Goal: Transaction & Acquisition: Book appointment/travel/reservation

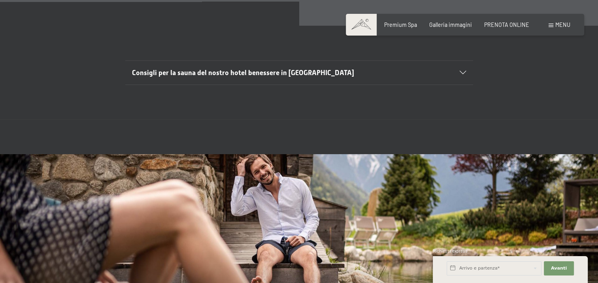
scroll to position [2528, 0]
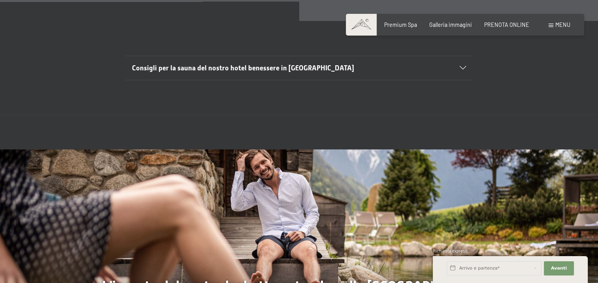
click at [513, 21] on div "Prenotazione Richiesta Premium Spa Galleria immagini PRENOTA ONLINE Menu DE IT …" at bounding box center [464, 25] width 210 height 8
click at [513, 24] on span "PRENOTA ONLINE" at bounding box center [506, 23] width 45 height 7
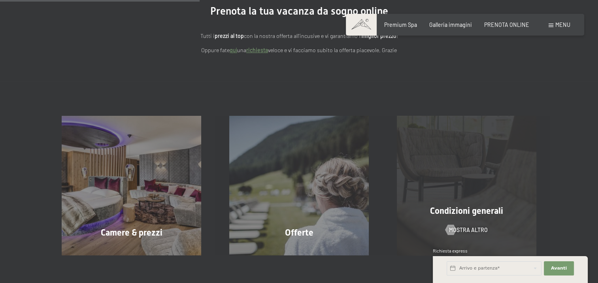
scroll to position [118, 0]
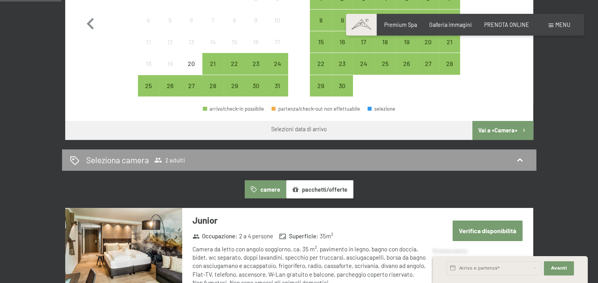
scroll to position [434, 0]
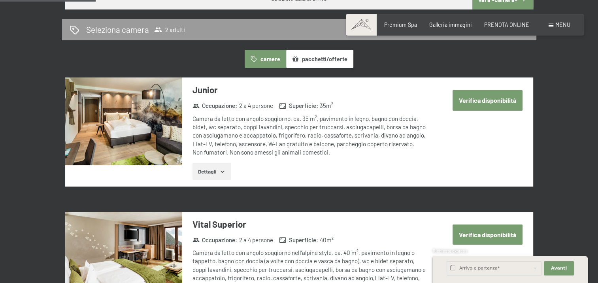
click at [321, 63] on button "pacchetti/offerte" at bounding box center [319, 59] width 67 height 18
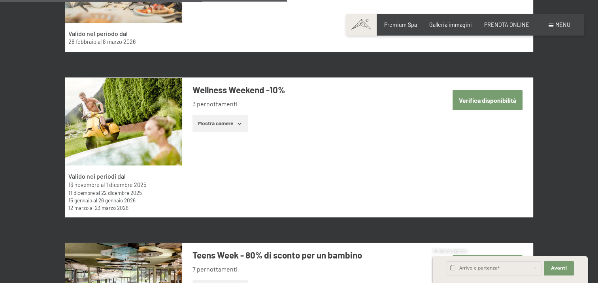
scroll to position [1422, 0]
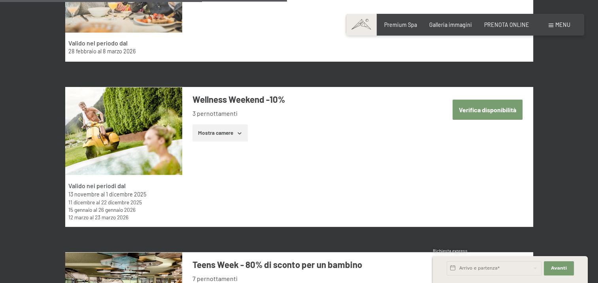
click at [214, 135] on button "Mostra camere" at bounding box center [219, 132] width 55 height 17
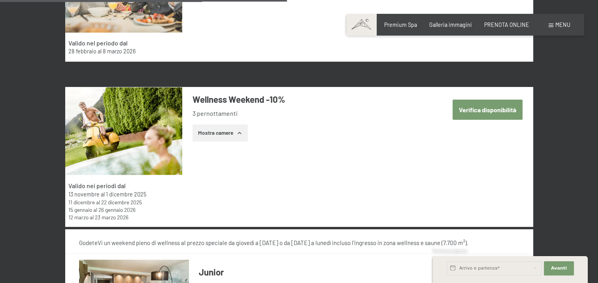
click at [460, 110] on button "Verifica disponibilità" at bounding box center [487, 110] width 70 height 20
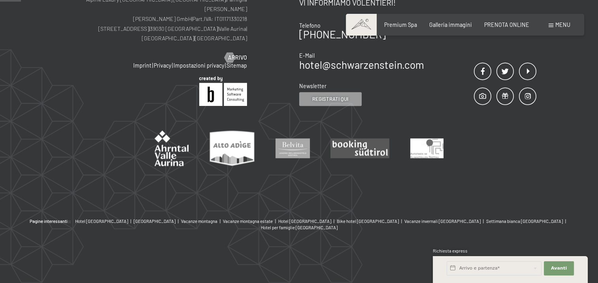
scroll to position [171, 0]
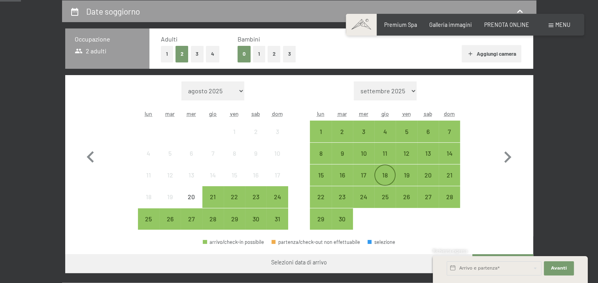
click at [384, 173] on div "18" at bounding box center [385, 182] width 20 height 20
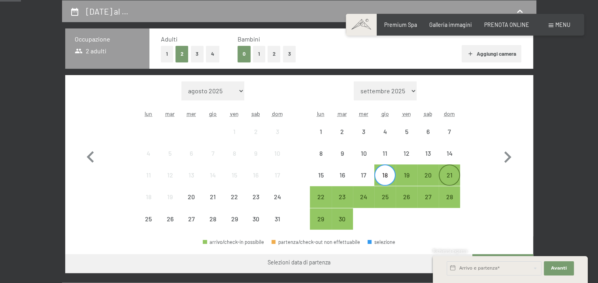
click at [453, 177] on div "21" at bounding box center [449, 182] width 20 height 20
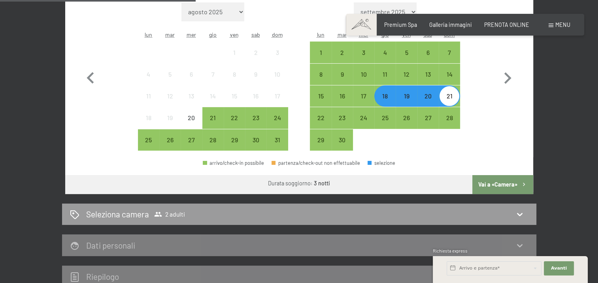
click at [507, 189] on button "Vai a «Camera»" at bounding box center [502, 184] width 60 height 19
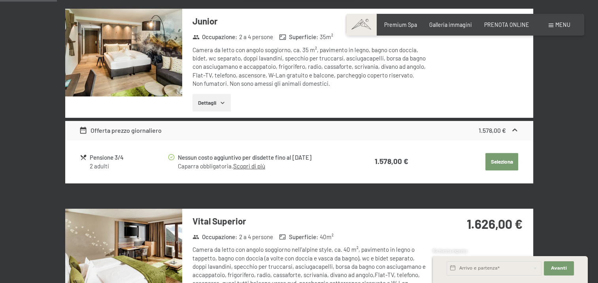
scroll to position [211, 0]
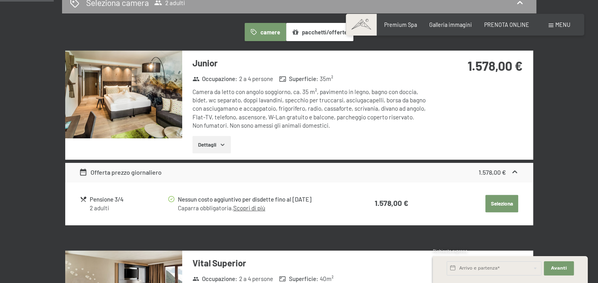
click at [218, 142] on button "Dettagli" at bounding box center [211, 144] width 38 height 17
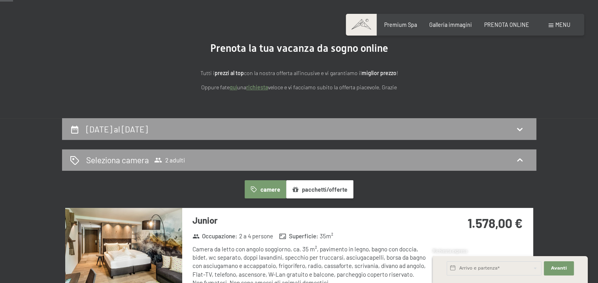
scroll to position [53, 0]
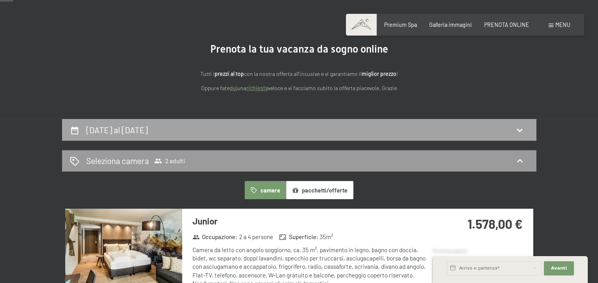
click at [148, 130] on h2 "18 settembre al 21 settembre 2025" at bounding box center [117, 130] width 62 height 10
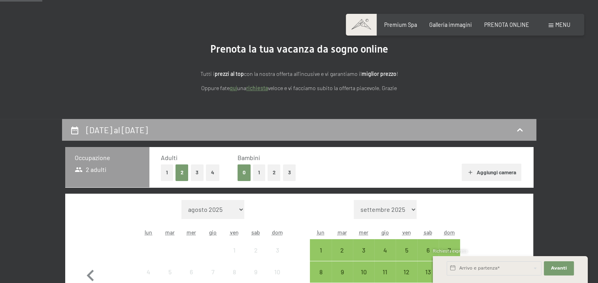
scroll to position [171, 0]
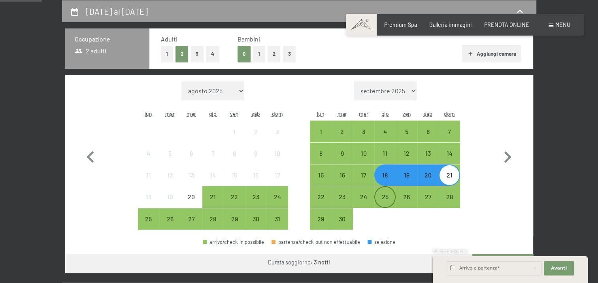
click at [380, 197] on div "25" at bounding box center [385, 204] width 20 height 20
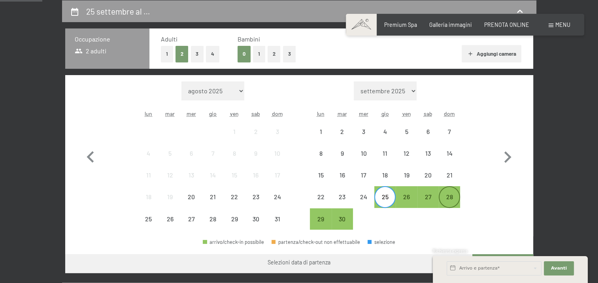
click at [443, 197] on div "28" at bounding box center [449, 204] width 20 height 20
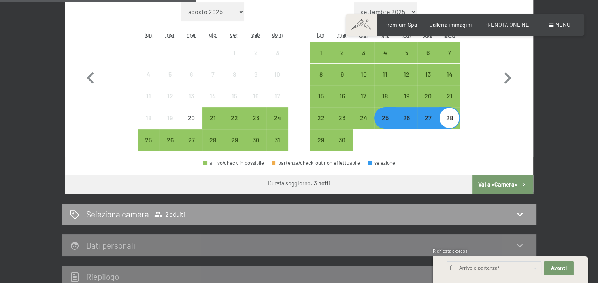
click at [491, 180] on button "Vai a «Camera»" at bounding box center [502, 184] width 60 height 19
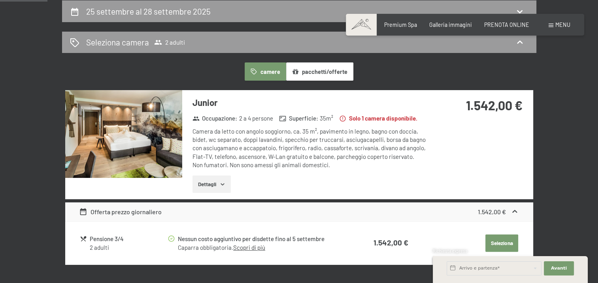
scroll to position [132, 0]
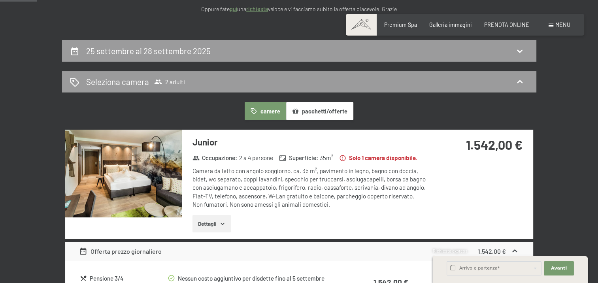
click at [308, 111] on button "pacchetti/offerte" at bounding box center [319, 111] width 67 height 18
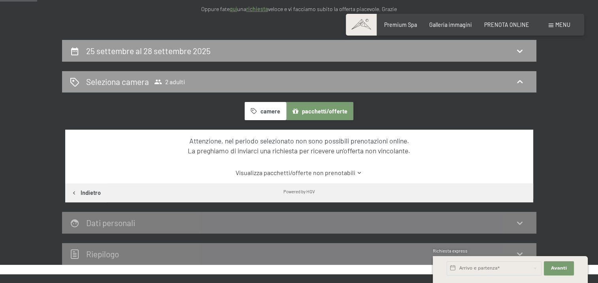
click at [267, 115] on button "camere" at bounding box center [264, 111] width 41 height 18
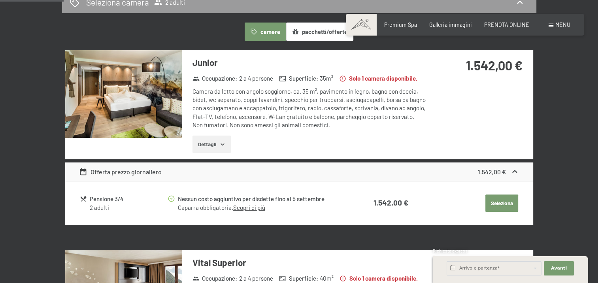
scroll to position [211, 0]
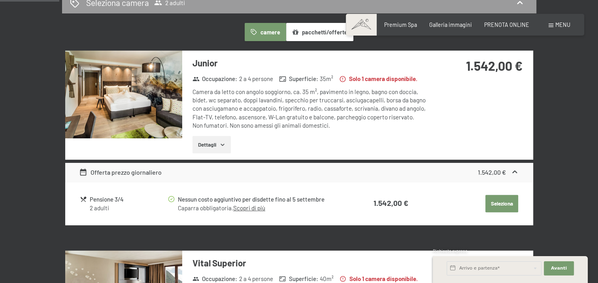
click at [209, 137] on button "Dettagli" at bounding box center [211, 144] width 38 height 17
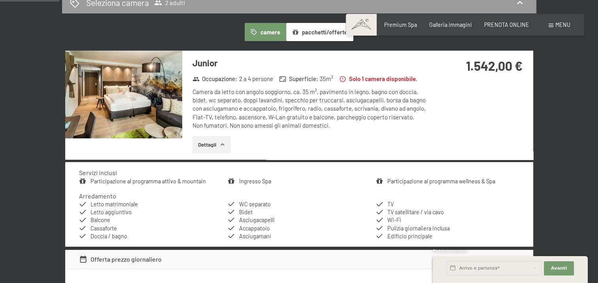
click at [153, 112] on img at bounding box center [123, 95] width 117 height 88
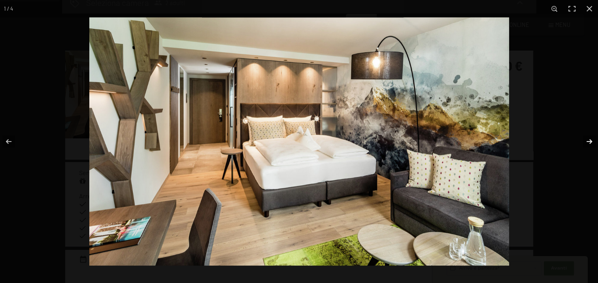
click at [583, 140] on button "button" at bounding box center [584, 141] width 28 height 39
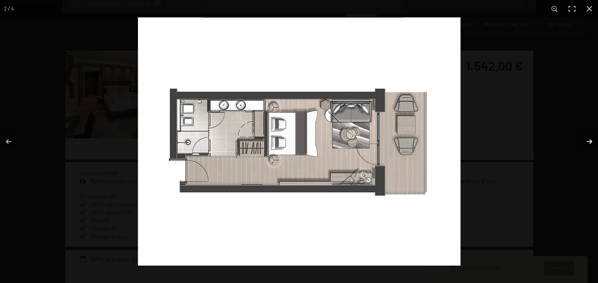
click at [583, 140] on button "button" at bounding box center [584, 141] width 28 height 39
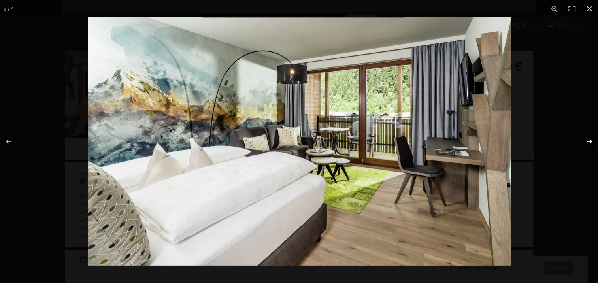
click at [583, 140] on button "button" at bounding box center [584, 141] width 28 height 39
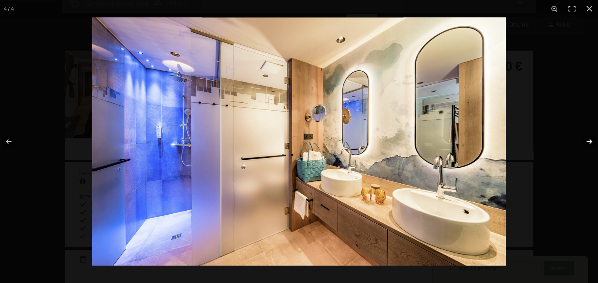
click at [583, 140] on button "button" at bounding box center [584, 141] width 28 height 39
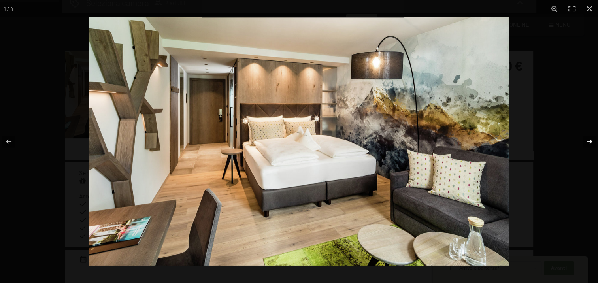
click at [583, 140] on button "button" at bounding box center [584, 141] width 28 height 39
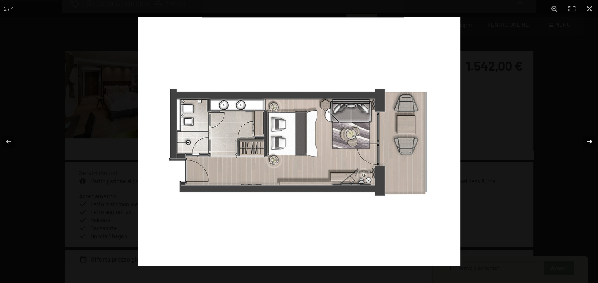
click at [583, 140] on button "button" at bounding box center [584, 141] width 28 height 39
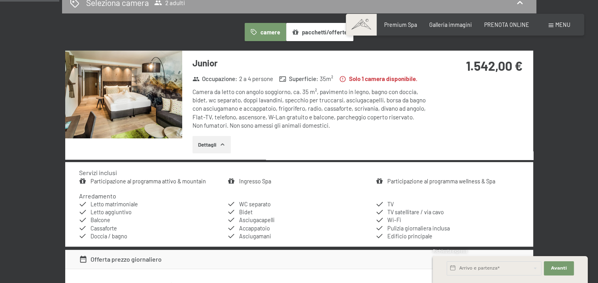
click at [0, 0] on button "button" at bounding box center [0, 0] width 0 height 0
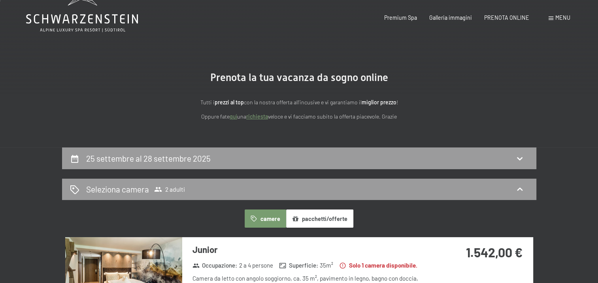
scroll to position [0, 0]
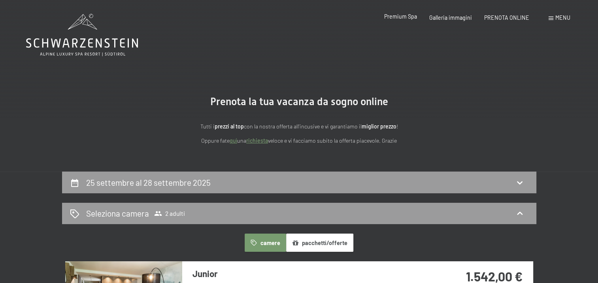
click at [396, 21] on div "Premium Spa Galleria immagini PRENOTA ONLINE" at bounding box center [450, 18] width 182 height 8
click at [396, 17] on span "Premium Spa" at bounding box center [400, 16] width 33 height 7
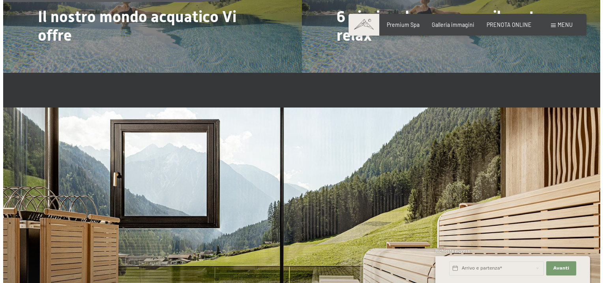
scroll to position [1698, 0]
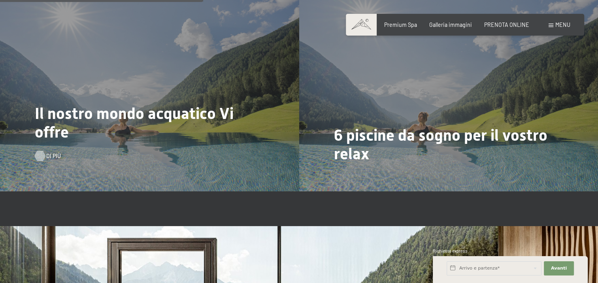
click at [37, 155] on div at bounding box center [40, 156] width 6 height 10
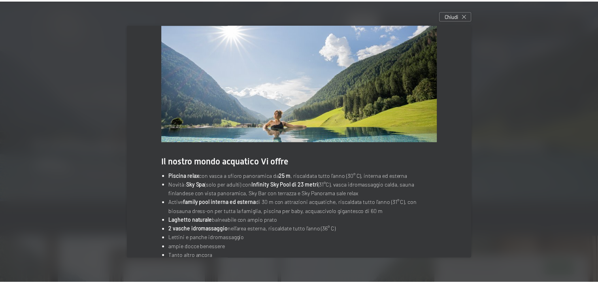
scroll to position [35, 0]
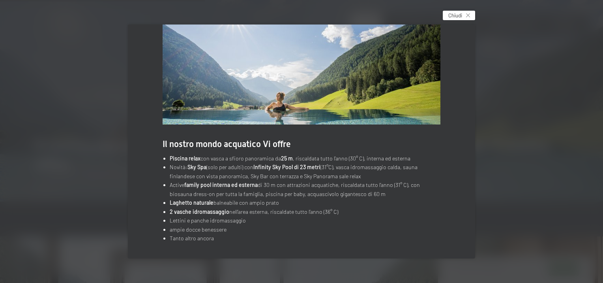
click at [469, 13] on icon at bounding box center [468, 15] width 4 height 4
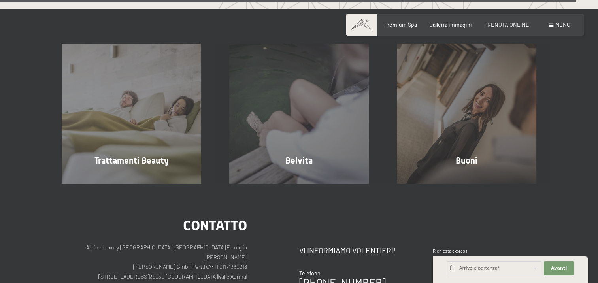
scroll to position [4107, 0]
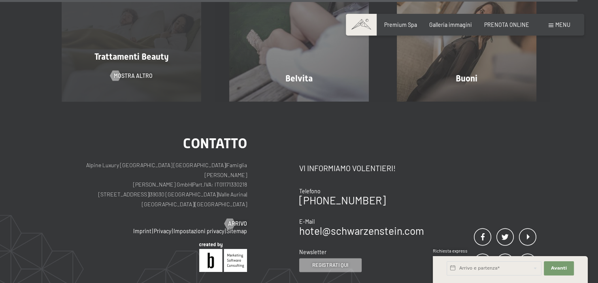
click at [60, 69] on div "Trattamenti Beauty mostra altro" at bounding box center [131, 31] width 167 height 139
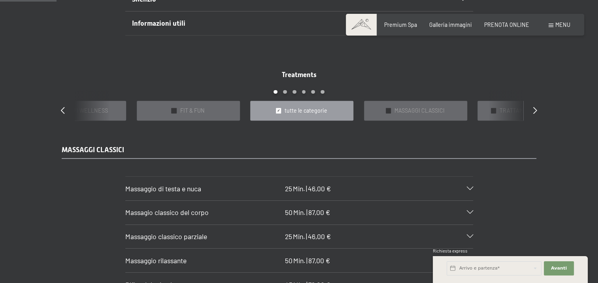
scroll to position [395, 0]
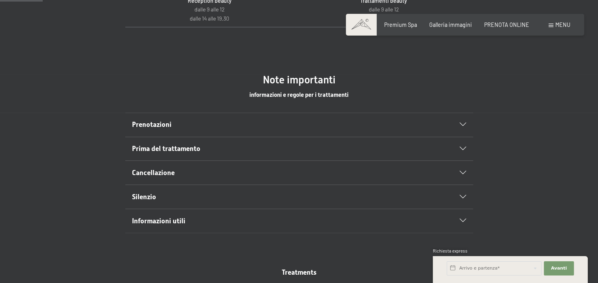
click at [433, 21] on div "Prenotazione Richiesta Premium Spa Galleria immagini PRENOTA ONLINE Menu DE IT …" at bounding box center [464, 25] width 210 height 8
click at [439, 24] on span "Galleria immagini" at bounding box center [450, 23] width 43 height 7
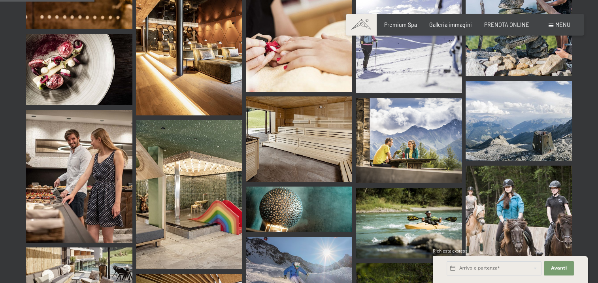
scroll to position [1343, 0]
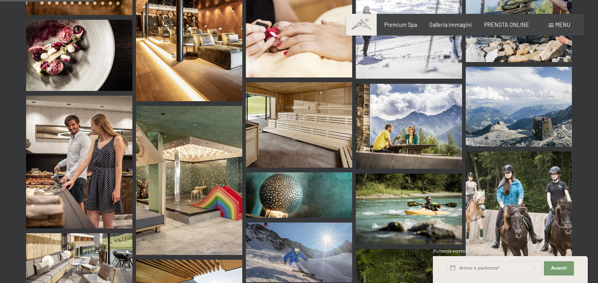
click at [550, 26] on span at bounding box center [550, 26] width 5 height 4
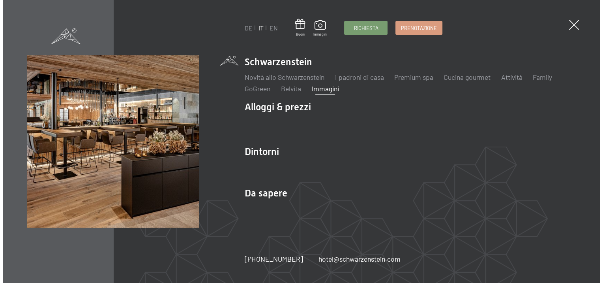
scroll to position [1354, 0]
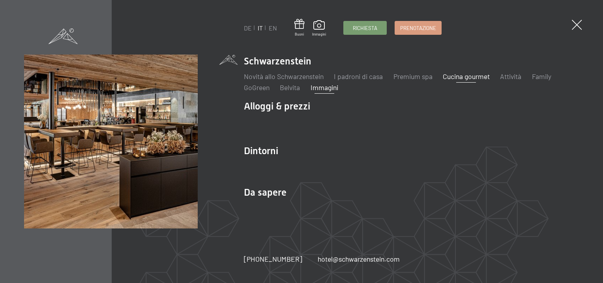
click at [467, 78] on link "Cucina gourmet" at bounding box center [466, 76] width 47 height 9
click at [450, 77] on link "Cucina gourmet" at bounding box center [466, 76] width 47 height 9
click at [451, 76] on link "Cucina gourmet" at bounding box center [466, 76] width 47 height 9
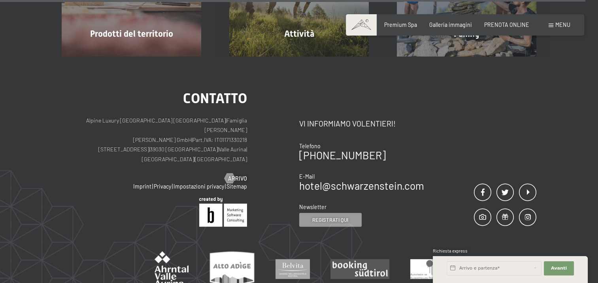
scroll to position [1896, 0]
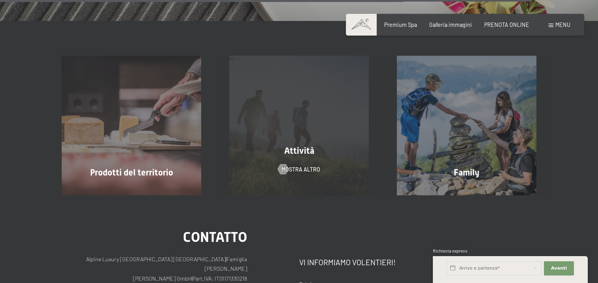
click at [340, 177] on div "Attività mostra altro" at bounding box center [298, 125] width 167 height 139
click at [303, 155] on span "Attività" at bounding box center [299, 151] width 30 height 10
click at [301, 170] on span "mostra altro" at bounding box center [308, 169] width 39 height 8
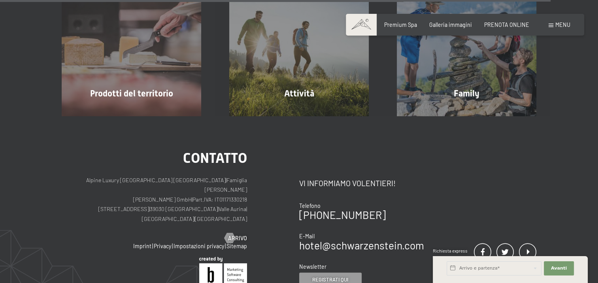
scroll to position [1935, 0]
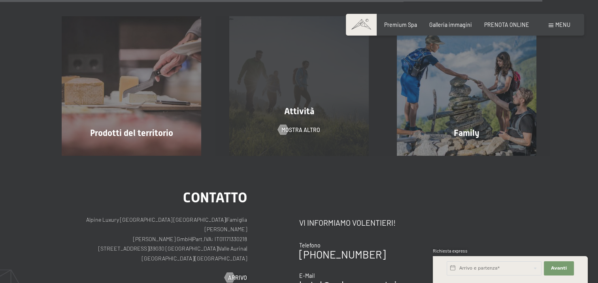
click at [298, 117] on div "Attività" at bounding box center [298, 111] width 167 height 12
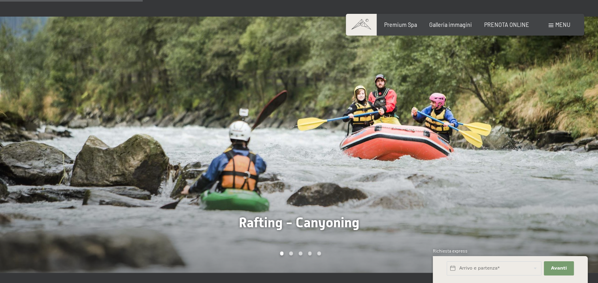
scroll to position [513, 0]
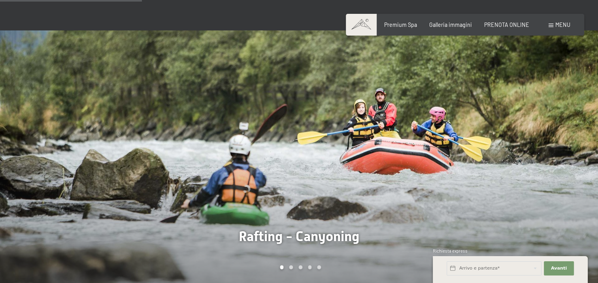
click at [583, 152] on div at bounding box center [448, 158] width 299 height 256
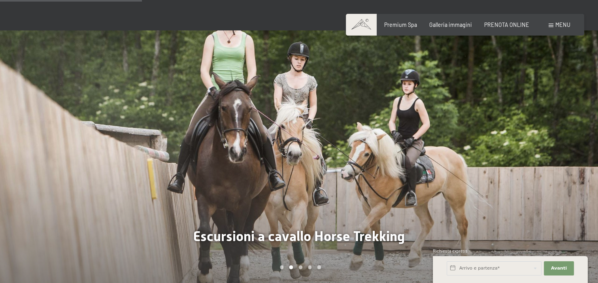
click at [583, 152] on div at bounding box center [448, 158] width 299 height 256
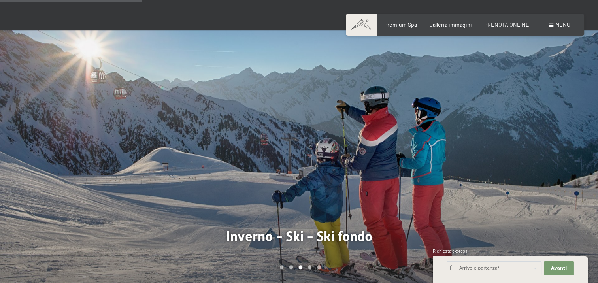
click at [583, 152] on div at bounding box center [448, 158] width 299 height 256
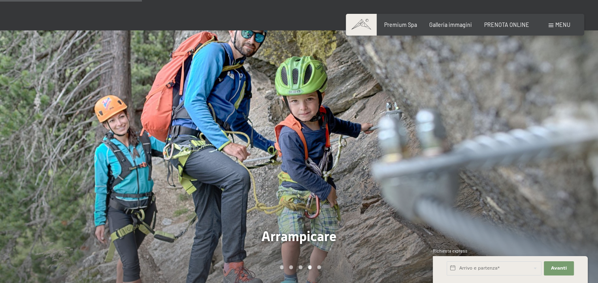
click at [583, 152] on div at bounding box center [448, 158] width 299 height 256
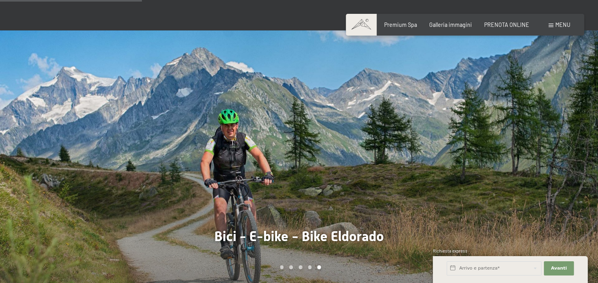
click at [583, 152] on div at bounding box center [448, 158] width 299 height 256
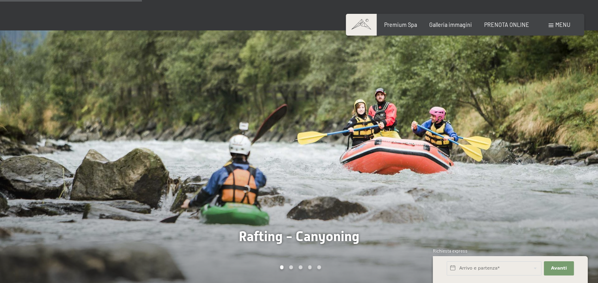
click at [583, 152] on div at bounding box center [448, 158] width 299 height 256
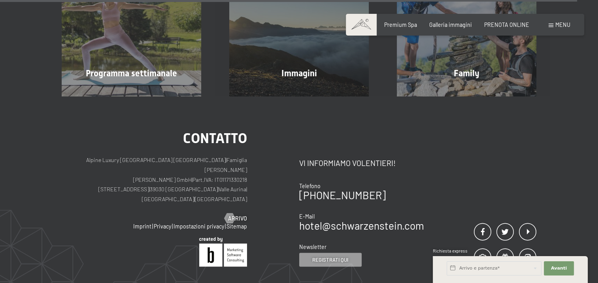
scroll to position [2014, 0]
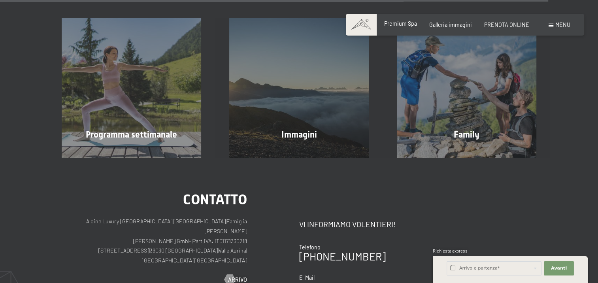
click at [392, 24] on span "Premium Spa" at bounding box center [400, 23] width 33 height 7
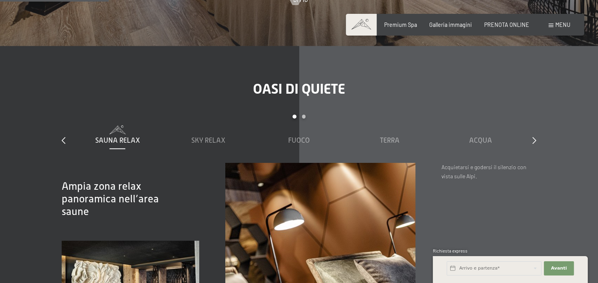
scroll to position [948, 0]
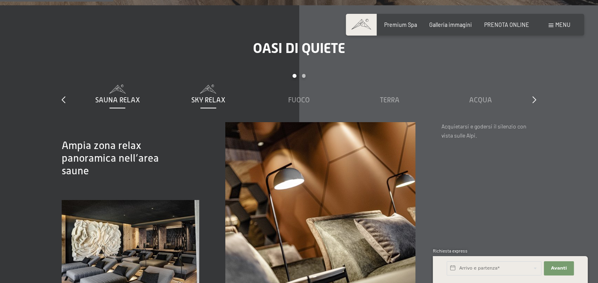
click at [196, 98] on span "Sky Relax" at bounding box center [208, 100] width 34 height 8
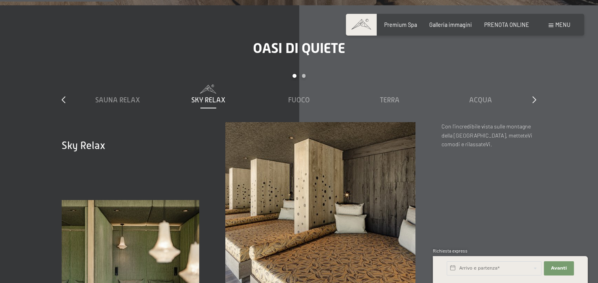
scroll to position [1027, 0]
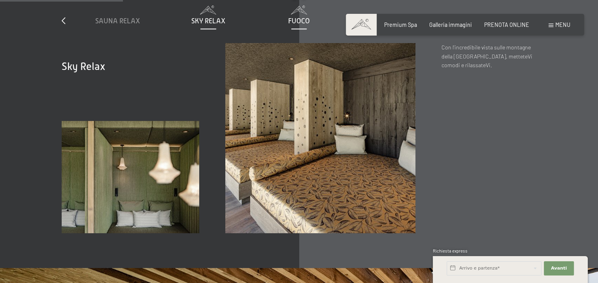
click at [304, 21] on span "Fuoco" at bounding box center [299, 21] width 22 height 8
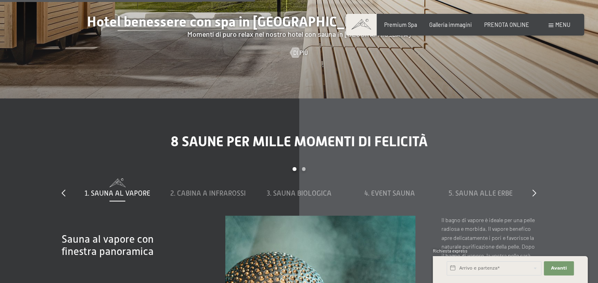
scroll to position [2133, 0]
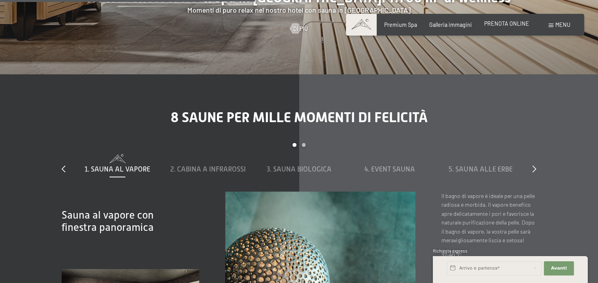
click at [498, 21] on span "PRENOTA ONLINE" at bounding box center [506, 23] width 45 height 7
click at [498, 27] on span "PRENOTA ONLINE" at bounding box center [506, 23] width 45 height 7
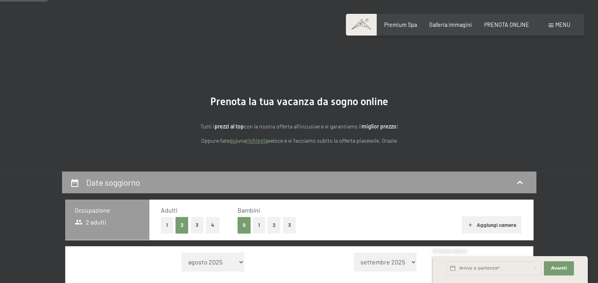
scroll to position [197, 0]
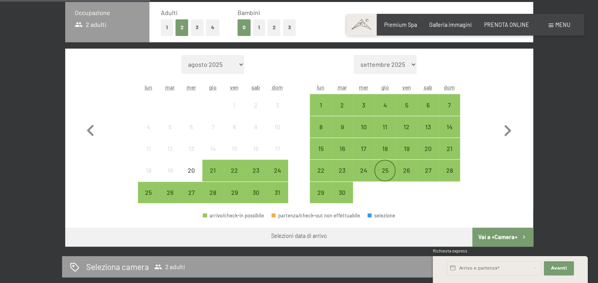
click at [392, 166] on div "25" at bounding box center [385, 170] width 20 height 20
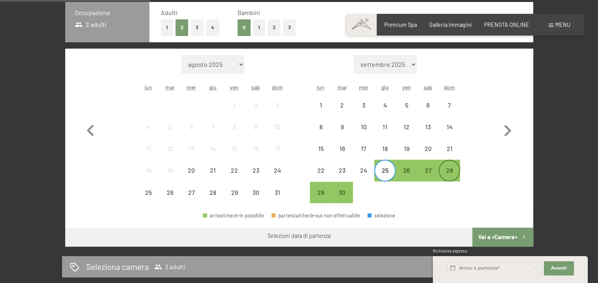
click at [443, 168] on div "28" at bounding box center [449, 177] width 20 height 20
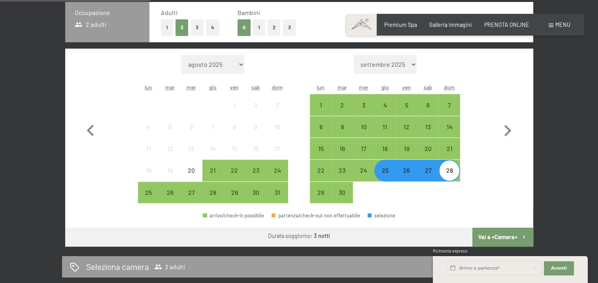
click at [498, 234] on button "Vai a «Camera»" at bounding box center [502, 236] width 60 height 19
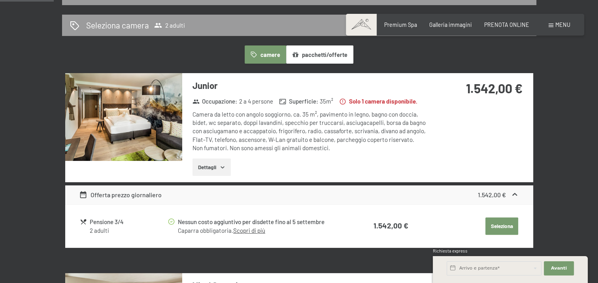
scroll to position [132, 0]
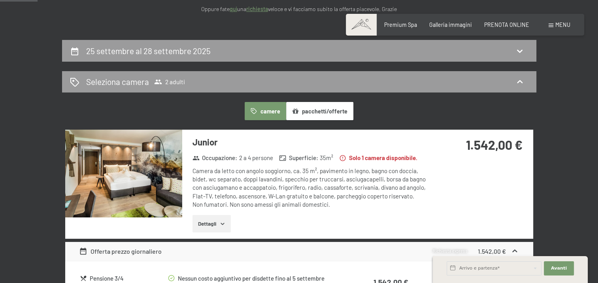
click at [566, 25] on span "Menu" at bounding box center [562, 24] width 15 height 7
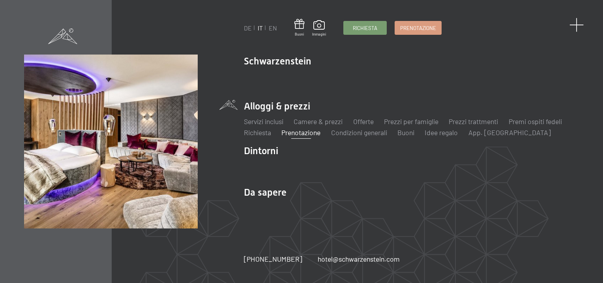
click at [573, 25] on span at bounding box center [577, 25] width 15 height 15
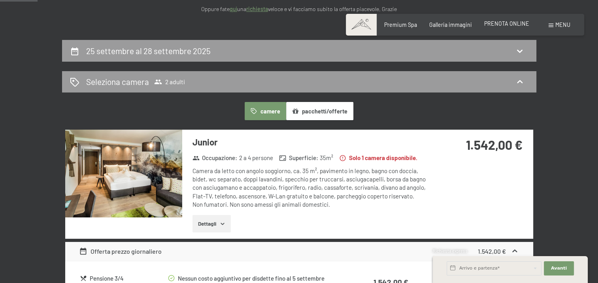
click at [491, 26] on span "PRENOTA ONLINE" at bounding box center [506, 23] width 45 height 7
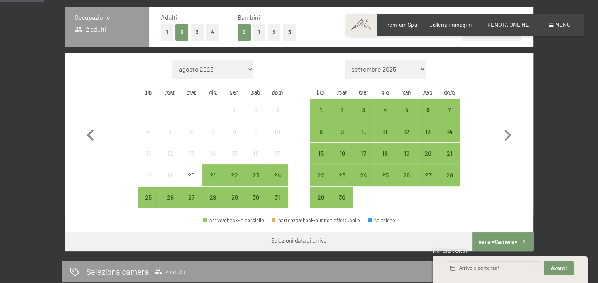
scroll to position [197, 0]
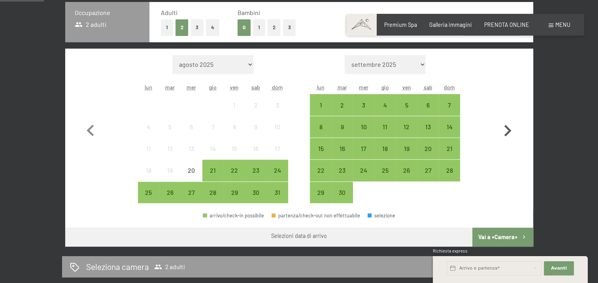
click at [505, 131] on icon "button" at bounding box center [507, 130] width 23 height 23
select select "2025-09-01"
select select "2025-10-01"
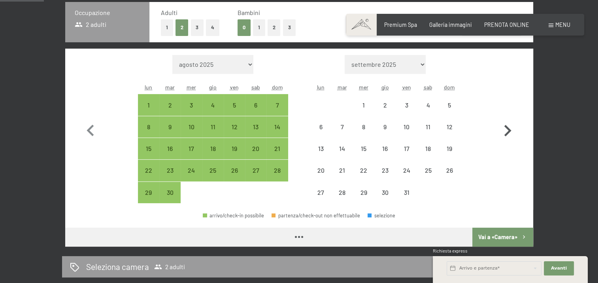
click at [505, 131] on icon "button" at bounding box center [507, 130] width 23 height 23
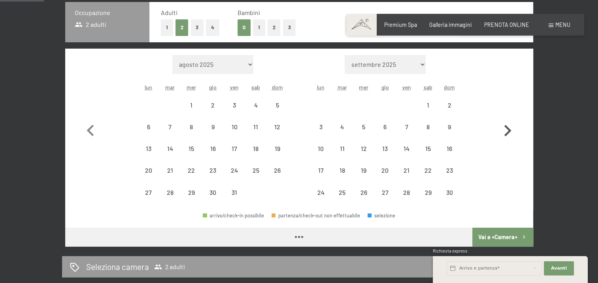
select select "2025-10-01"
select select "2025-11-01"
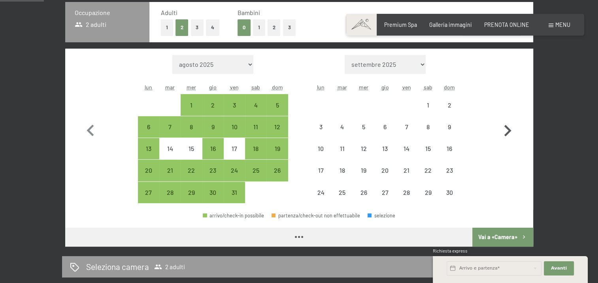
select select "2025-10-01"
select select "2025-11-01"
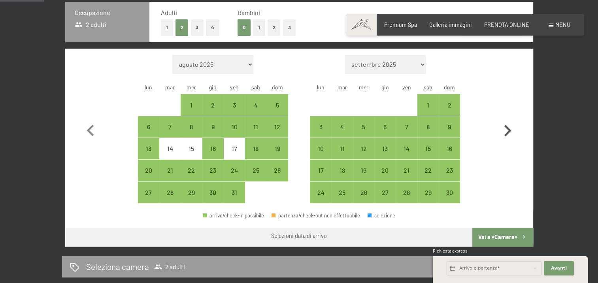
click at [507, 135] on icon "button" at bounding box center [507, 130] width 23 height 23
select select "2025-11-01"
select select "2025-12-01"
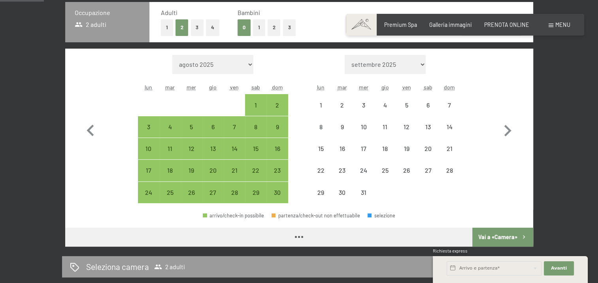
select select "2025-11-01"
select select "2025-12-01"
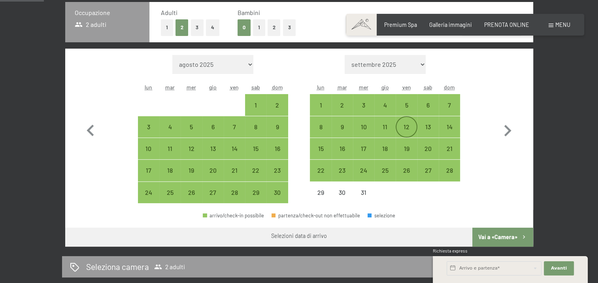
click at [400, 128] on div "12" at bounding box center [406, 134] width 20 height 20
select select "2025-11-01"
select select "2025-12-01"
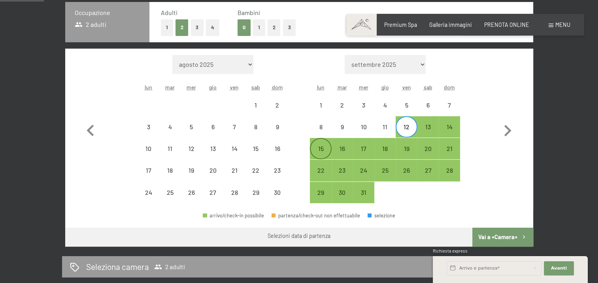
click at [325, 148] on div "15" at bounding box center [320, 155] width 20 height 20
select select "2025-11-01"
select select "2025-12-01"
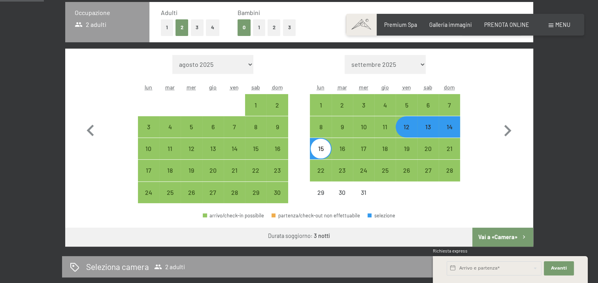
click at [507, 240] on button "Vai a «Camera»" at bounding box center [502, 236] width 60 height 19
select select "2025-11-01"
select select "2025-12-01"
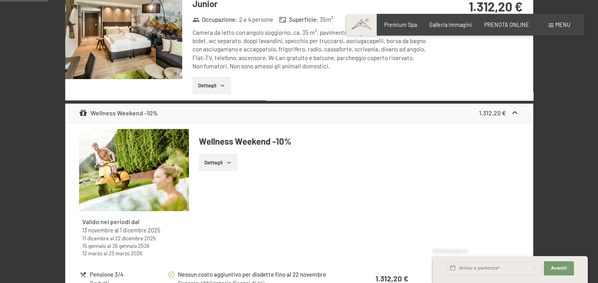
scroll to position [289, 0]
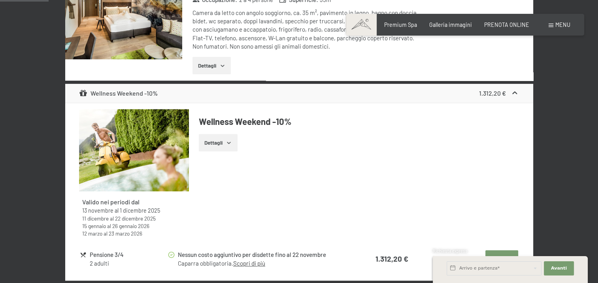
click at [132, 92] on div "Wellness Weekend -10%" at bounding box center [118, 92] width 79 height 9
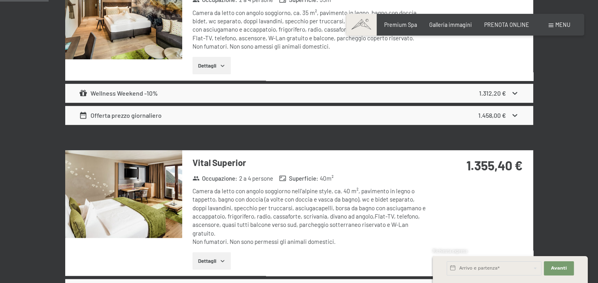
click at [134, 96] on div "Wellness Weekend -10%" at bounding box center [118, 92] width 79 height 9
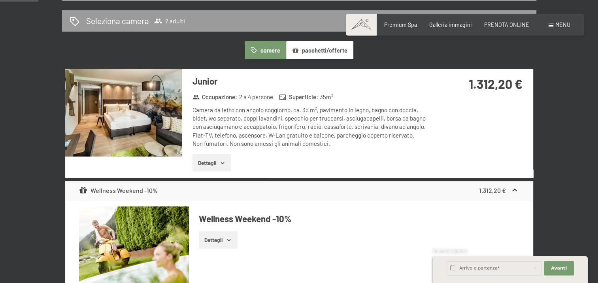
scroll to position [171, 0]
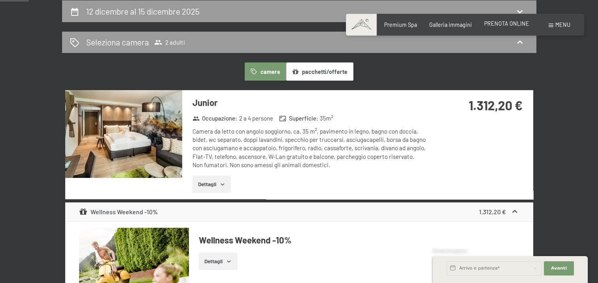
click at [502, 25] on span "PRENOTA ONLINE" at bounding box center [506, 23] width 45 height 7
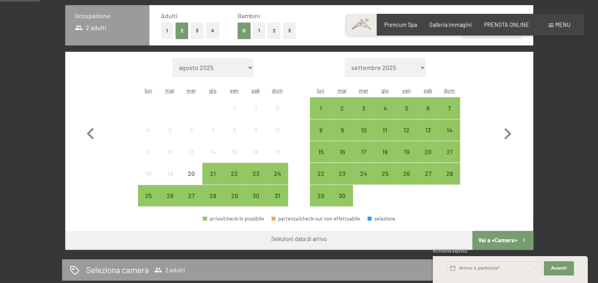
scroll to position [197, 0]
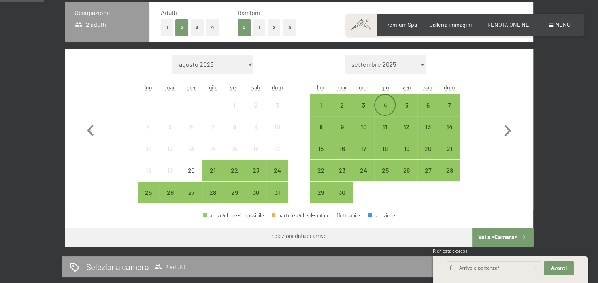
click at [380, 107] on div "4" at bounding box center [385, 112] width 20 height 20
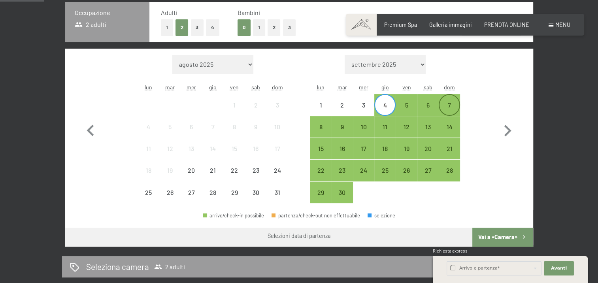
click at [448, 100] on div "7" at bounding box center [449, 105] width 20 height 20
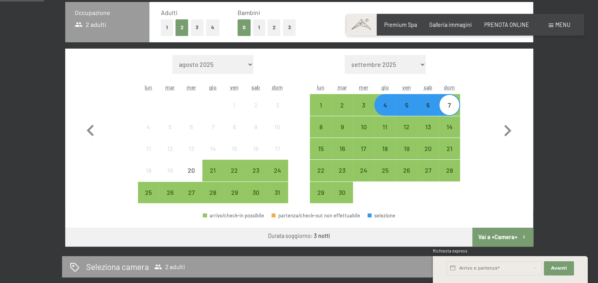
click at [512, 234] on button "Vai a «Camera»" at bounding box center [502, 236] width 60 height 19
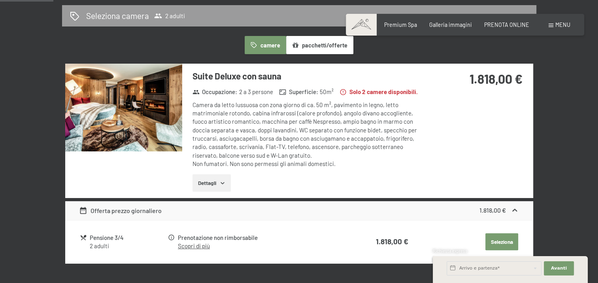
scroll to position [171, 0]
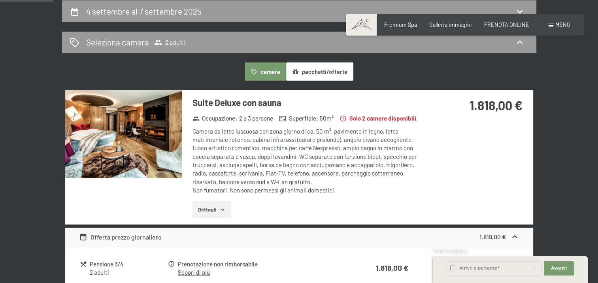
click at [498, 28] on div "Prenotazione Richiesta Premium Spa Galleria immagini PRENOTA ONLINE Menu DE IT …" at bounding box center [464, 25] width 210 height 8
click at [498, 28] on div "Premium Spa Galleria immagini PRENOTA ONLINE" at bounding box center [450, 25] width 182 height 8
click at [498, 24] on span "PRENOTA ONLINE" at bounding box center [506, 23] width 45 height 7
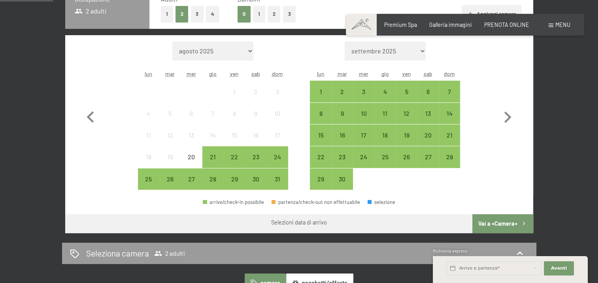
scroll to position [197, 0]
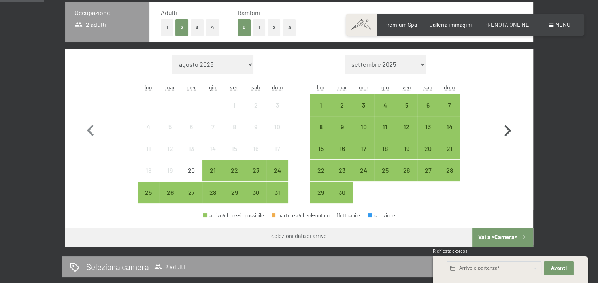
click at [504, 128] on icon "button" at bounding box center [507, 130] width 23 height 23
select select "[DATE]"
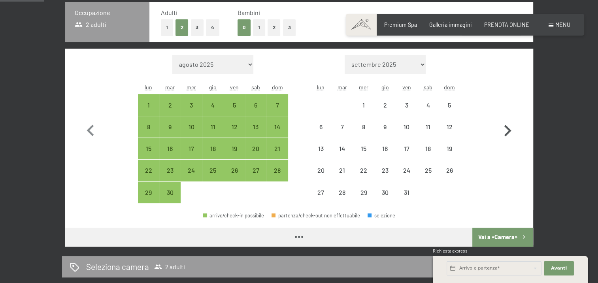
click at [504, 128] on icon "button" at bounding box center [507, 130] width 23 height 23
select select "[DATE]"
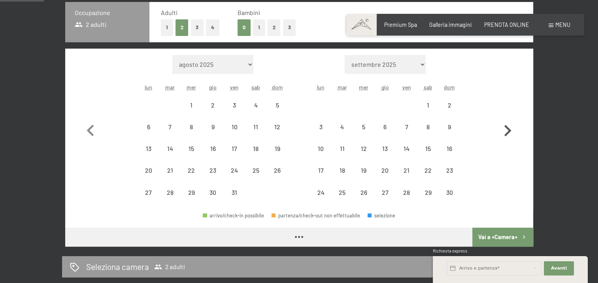
select select "[DATE]"
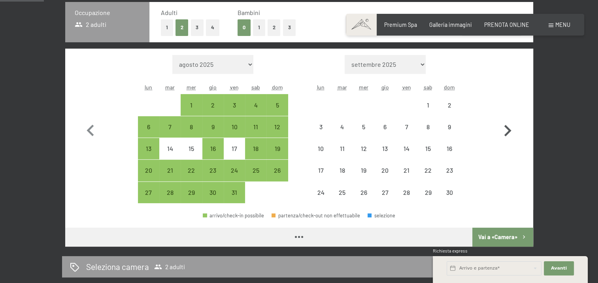
click at [504, 128] on icon "button" at bounding box center [507, 130] width 23 height 23
select select "[DATE]"
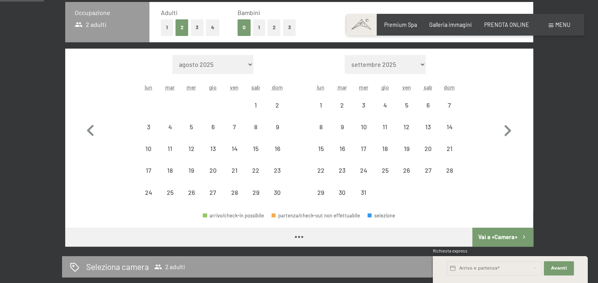
select select "[DATE]"
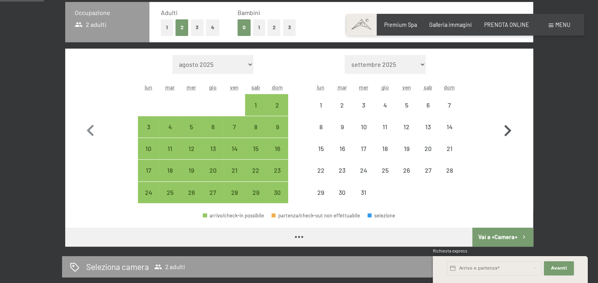
click at [505, 125] on icon "button" at bounding box center [507, 130] width 7 height 11
select select "[DATE]"
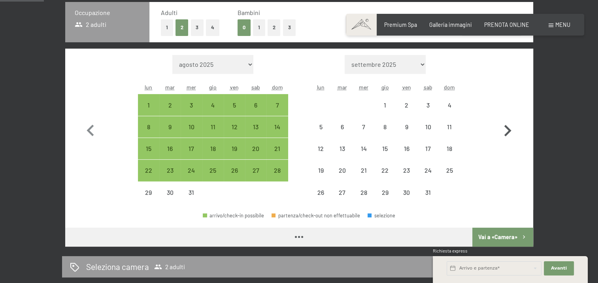
click at [505, 125] on icon "button" at bounding box center [507, 130] width 7 height 11
select select "[DATE]"
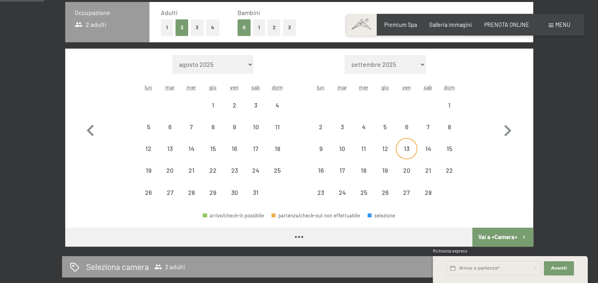
select select "[DATE]"
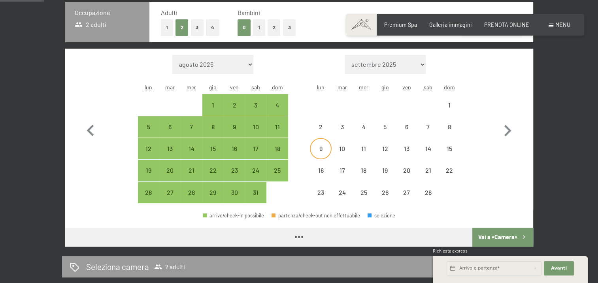
select select "[DATE]"
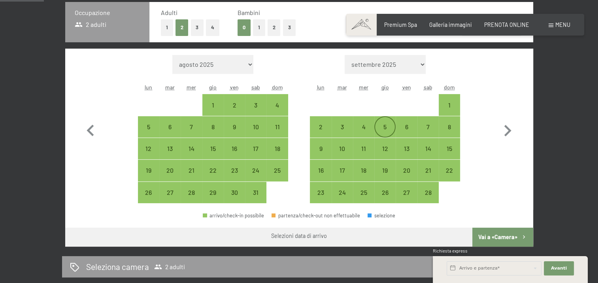
click at [379, 126] on div "5" at bounding box center [385, 134] width 20 height 20
select select "[DATE]"
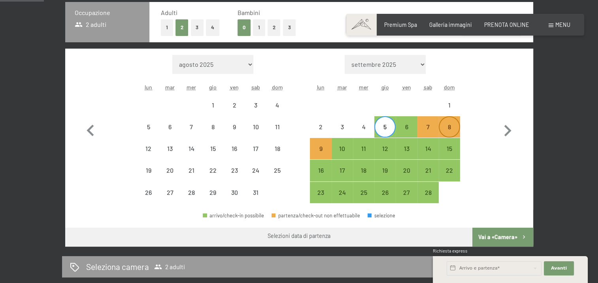
click at [457, 127] on div "8" at bounding box center [449, 134] width 20 height 20
select select "[DATE]"
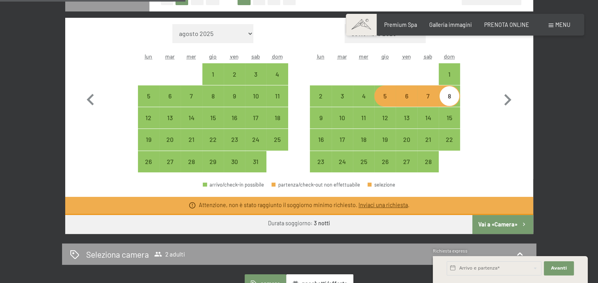
scroll to position [270, 0]
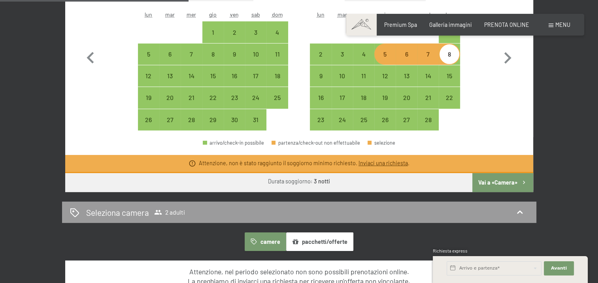
click at [492, 186] on button "Vai a «Camera»" at bounding box center [502, 182] width 60 height 19
select select "[DATE]"
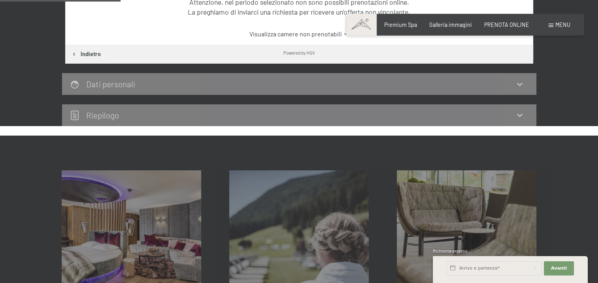
scroll to position [171, 0]
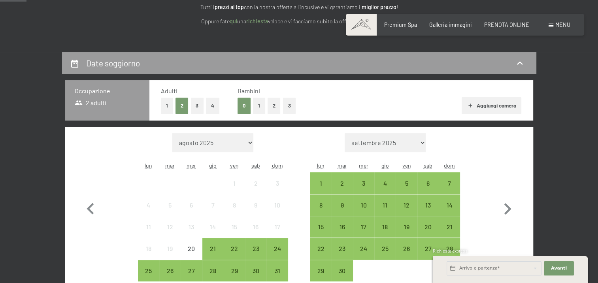
scroll to position [158, 0]
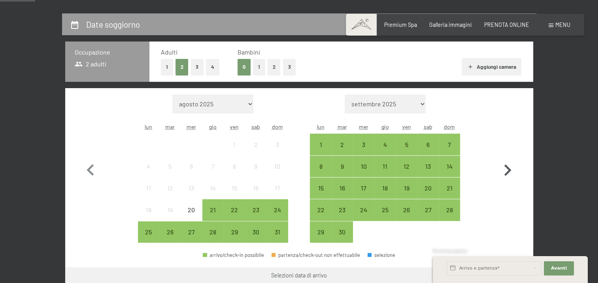
click at [512, 176] on icon "button" at bounding box center [507, 170] width 23 height 23
select select "[DATE]"
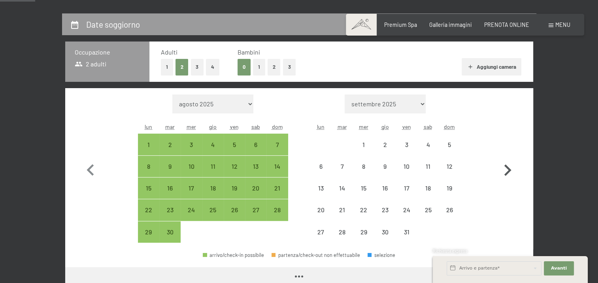
click at [509, 174] on icon "button" at bounding box center [507, 170] width 23 height 23
select select "[DATE]"
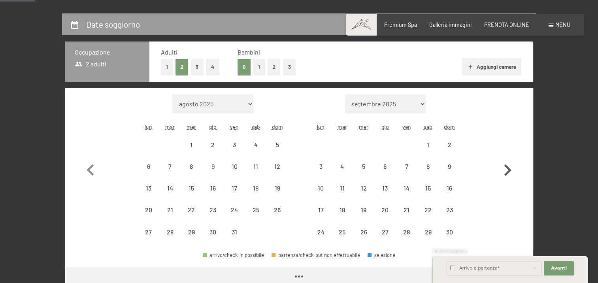
click at [509, 174] on icon "button" at bounding box center [507, 170] width 23 height 23
select select "[DATE]"
click at [509, 174] on icon "button" at bounding box center [507, 170] width 23 height 23
select select "[DATE]"
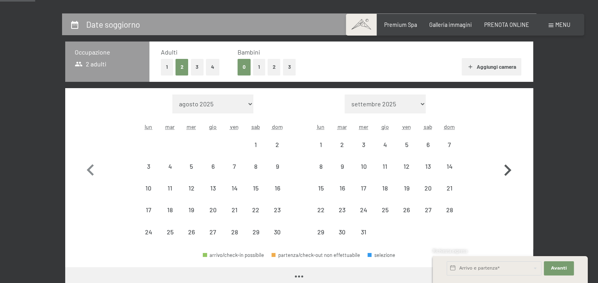
select select "[DATE]"
click at [509, 174] on icon "button" at bounding box center [507, 170] width 23 height 23
select select "[DATE]"
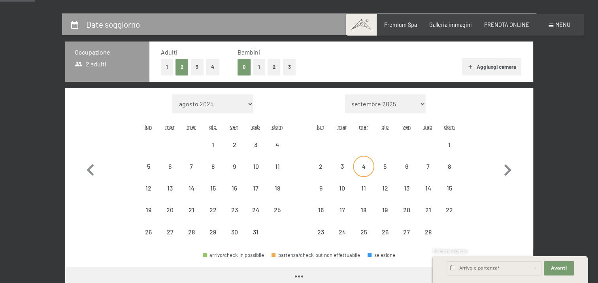
select select "[DATE]"
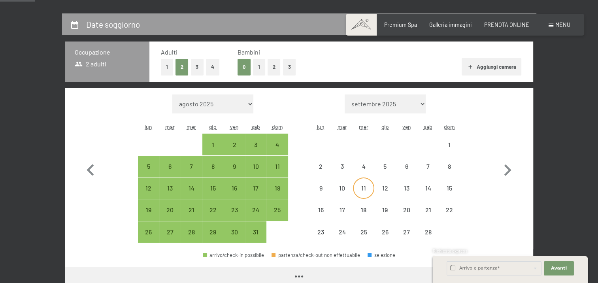
select select "[DATE]"
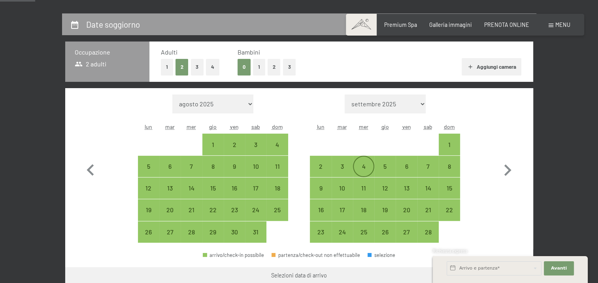
click at [364, 166] on div "4" at bounding box center [363, 173] width 20 height 20
select select "[DATE]"
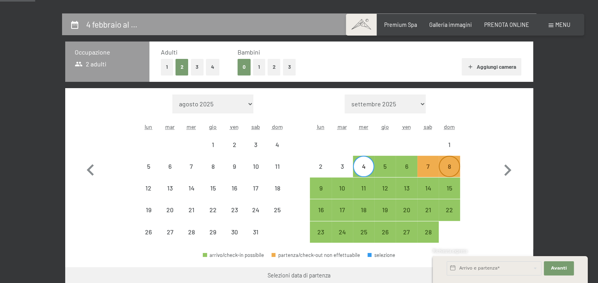
click at [447, 169] on div "8" at bounding box center [449, 173] width 20 height 20
select select "[DATE]"
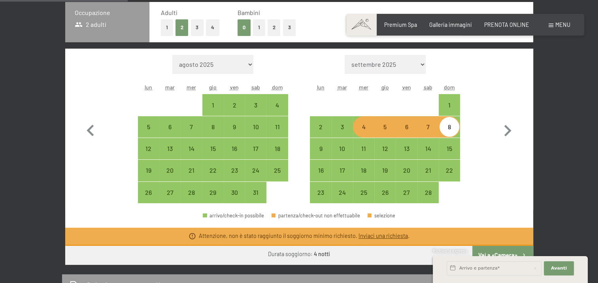
click at [357, 120] on div "4" at bounding box center [363, 127] width 20 height 20
select select "[DATE]"
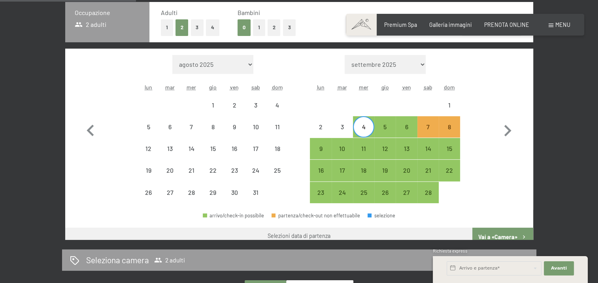
scroll to position [191, 0]
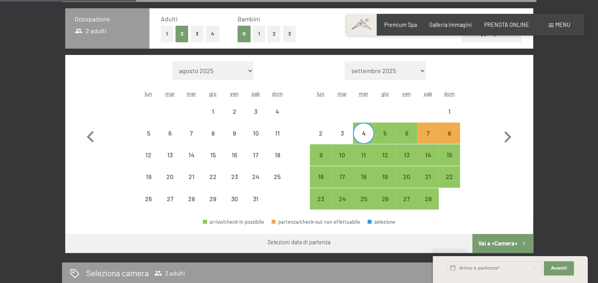
click at [368, 132] on div "4" at bounding box center [363, 140] width 20 height 20
select select "[DATE]"
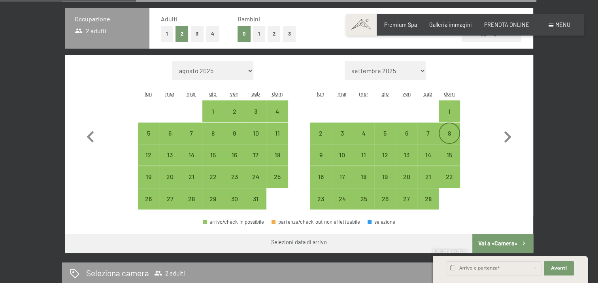
click at [449, 139] on div "8" at bounding box center [449, 140] width 20 height 20
select select "[DATE]"
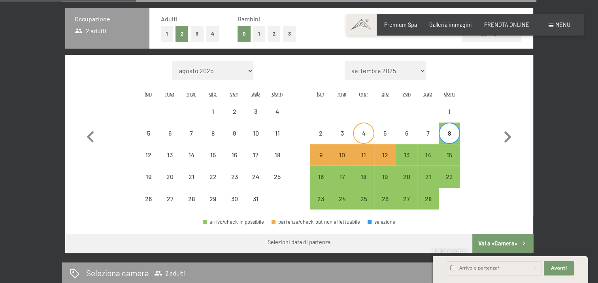
click at [366, 134] on div "4" at bounding box center [363, 140] width 20 height 20
select select "[DATE]"
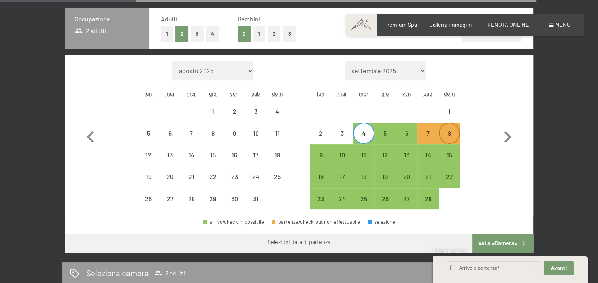
click at [453, 139] on div "8" at bounding box center [449, 140] width 20 height 20
select select "[DATE]"
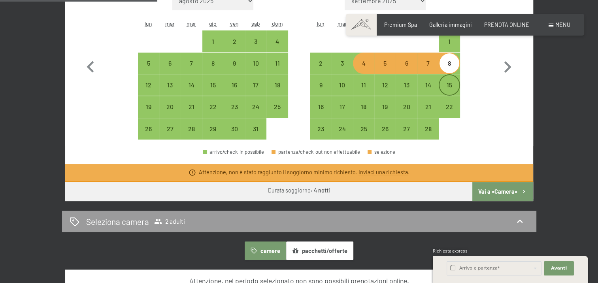
scroll to position [270, 0]
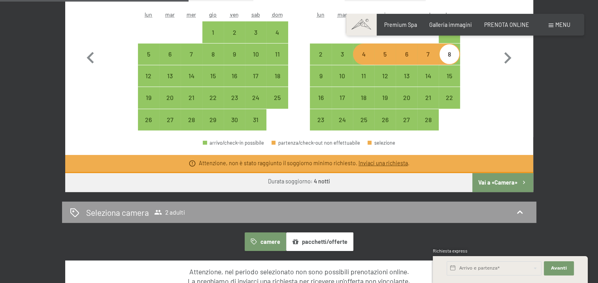
click at [374, 72] on div "12" at bounding box center [384, 75] width 21 height 21
select select "[DATE]"
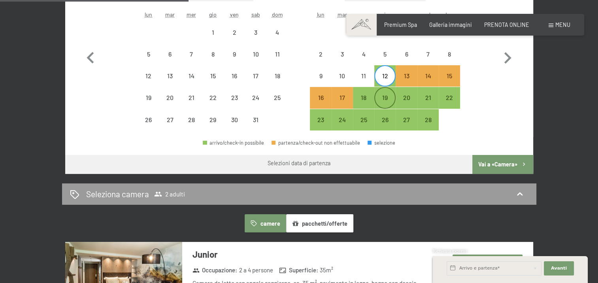
click at [381, 94] on div "19" at bounding box center [385, 98] width 20 height 20
select select "[DATE]"
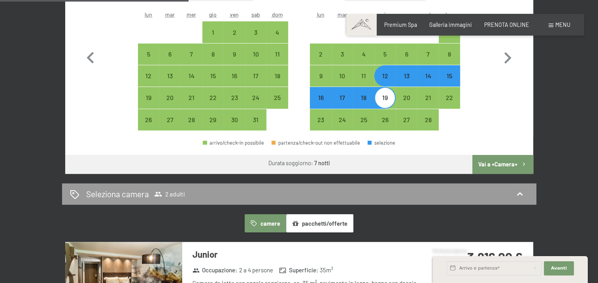
click at [383, 94] on div "19" at bounding box center [385, 104] width 20 height 20
select select "[DATE]"
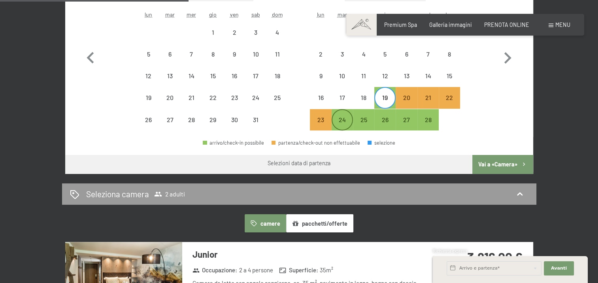
click at [348, 119] on div "24" at bounding box center [342, 127] width 20 height 20
select select "[DATE]"
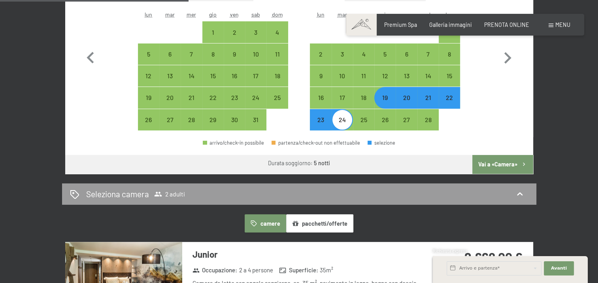
click at [513, 167] on button "Vai a «Camera»" at bounding box center [502, 164] width 60 height 19
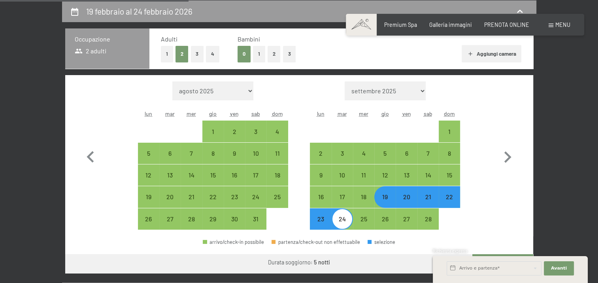
select select "[DATE]"
